Goal: Task Accomplishment & Management: Use online tool/utility

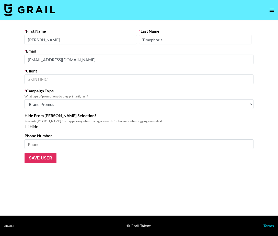
select select "Brand"
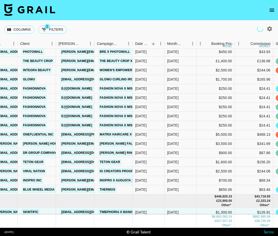
scroll to position [61180, 152]
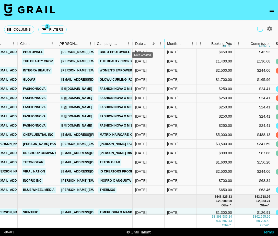
click at [143, 43] on div "Date Created" at bounding box center [142, 44] width 15 height 10
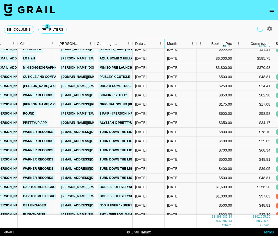
scroll to position [60980, 152]
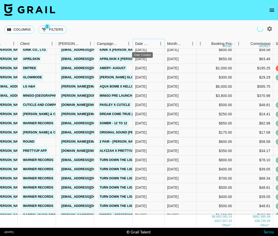
click at [149, 44] on div "Date Created" at bounding box center [142, 44] width 15 height 10
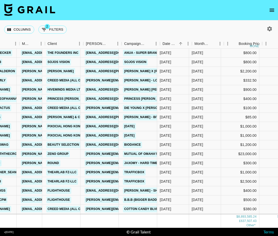
scroll to position [60278, 120]
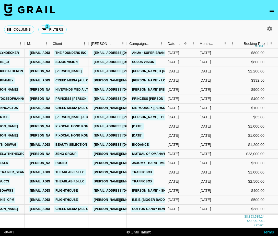
click at [248, 16] on nav at bounding box center [139, 10] width 278 height 20
click at [37, 7] on img at bounding box center [29, 10] width 51 height 12
